Goal: Check status: Check status

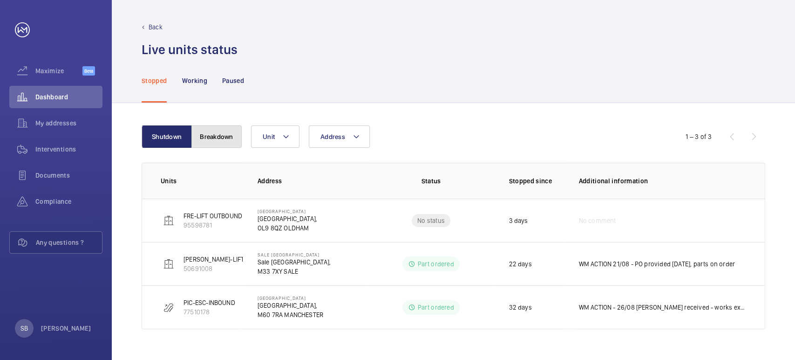
click at [222, 127] on button "Breakdown" at bounding box center [216, 136] width 50 height 22
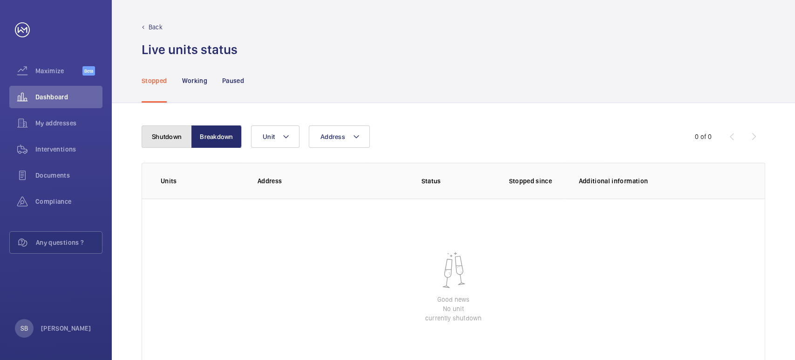
click at [175, 143] on button "Shutdown" at bounding box center [167, 136] width 50 height 22
